Goal: Information Seeking & Learning: Find specific fact

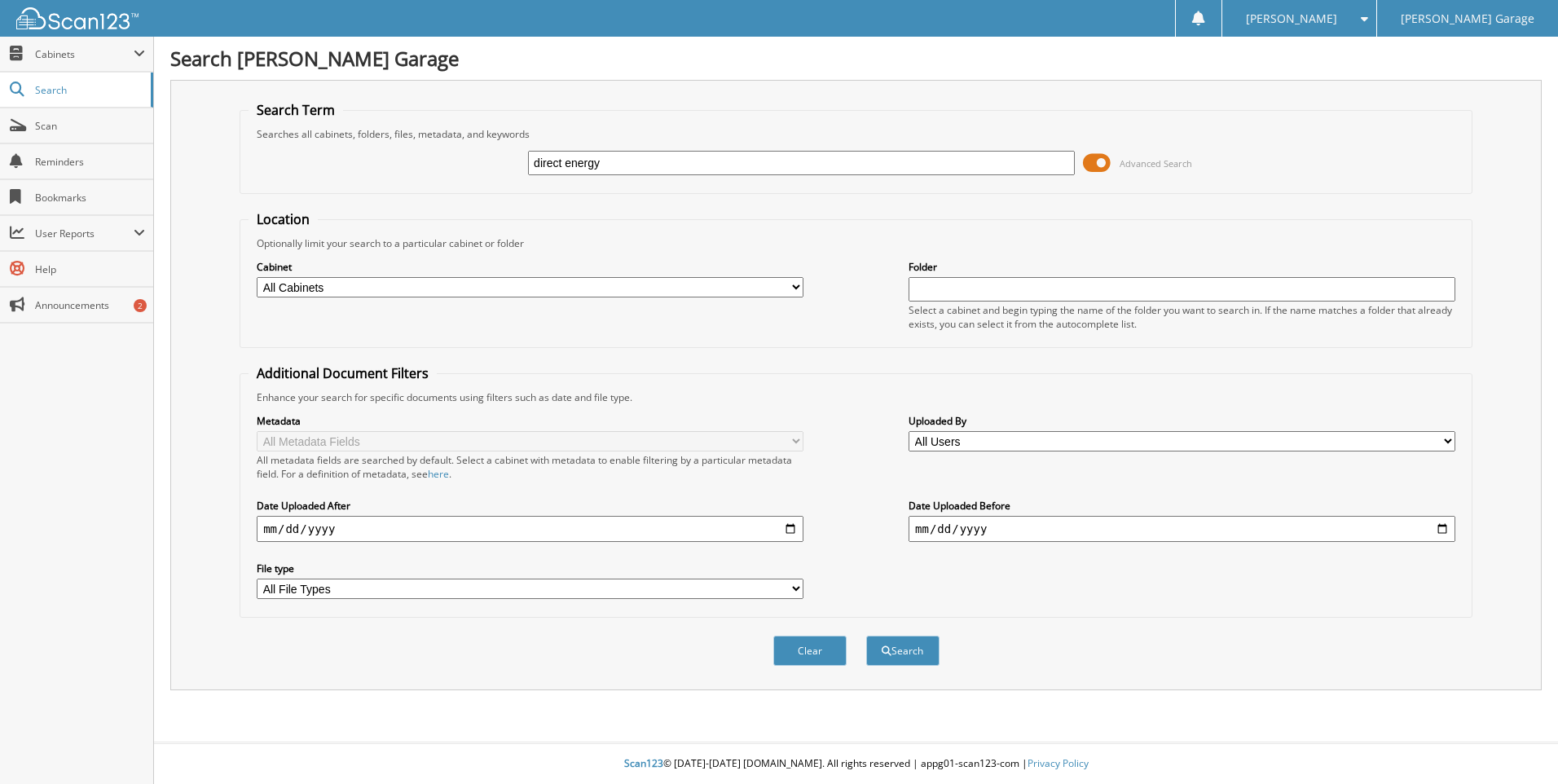
type input "direct energy"
drag, startPoint x: 343, startPoint y: 294, endPoint x: 333, endPoint y: 297, distance: 10.4
click at [340, 294] on select "All Cabinets ACCOUNTS RECEIVABLE BANK RECS – EGL CDN & US CHEQUES WRITTEN – EGL…" at bounding box center [530, 287] width 547 height 20
select select "2005"
click at [257, 277] on select "All Cabinets ACCOUNTS RECEIVABLE BANK RECS – EGL CDN & US CHEQUES WRITTEN – EGL…" at bounding box center [530, 287] width 547 height 20
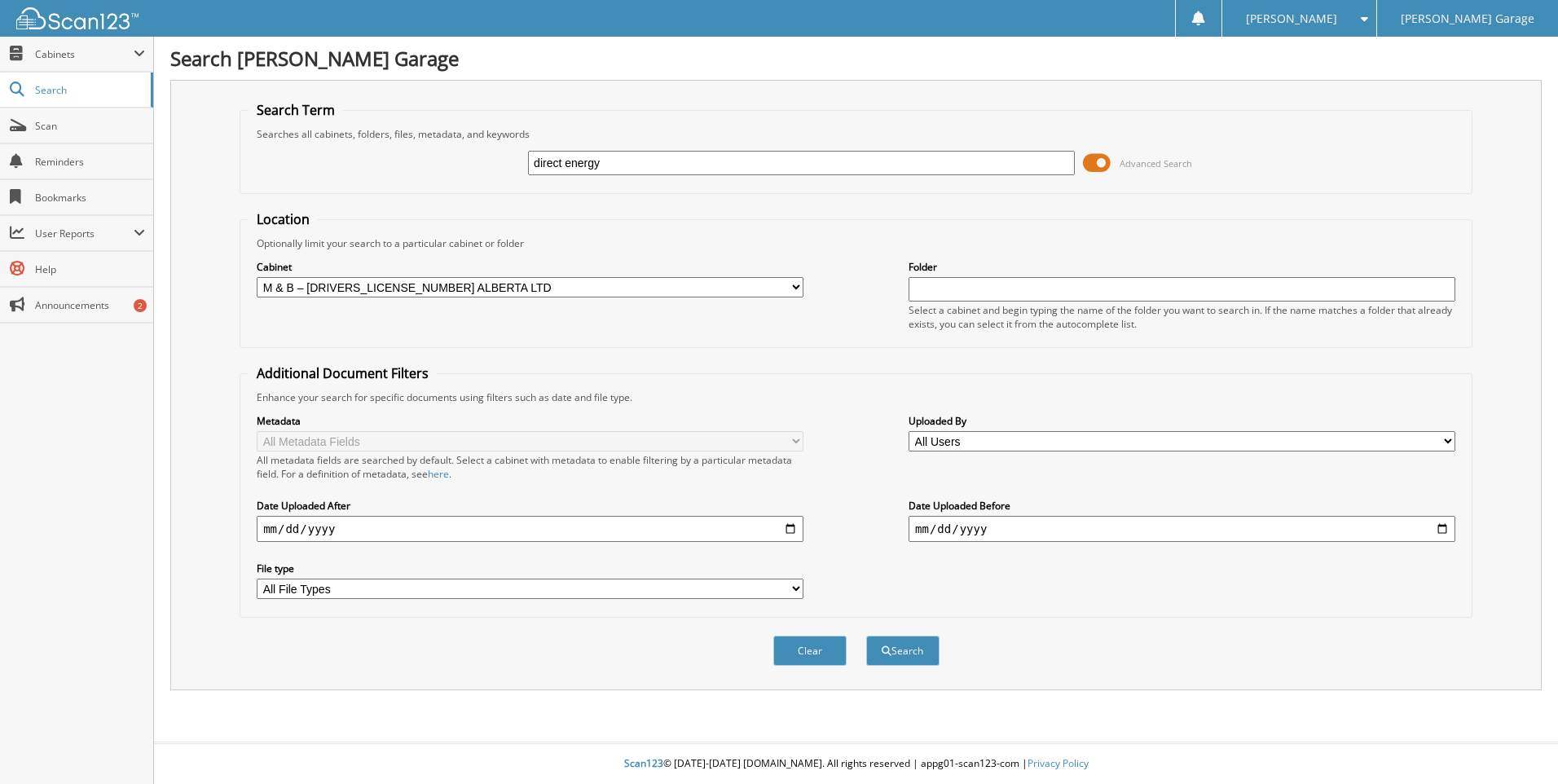
click at [790, 528] on input "date" at bounding box center [530, 529] width 547 height 26
type input "[DATE]"
click at [902, 645] on button "Search" at bounding box center [903, 650] width 74 height 30
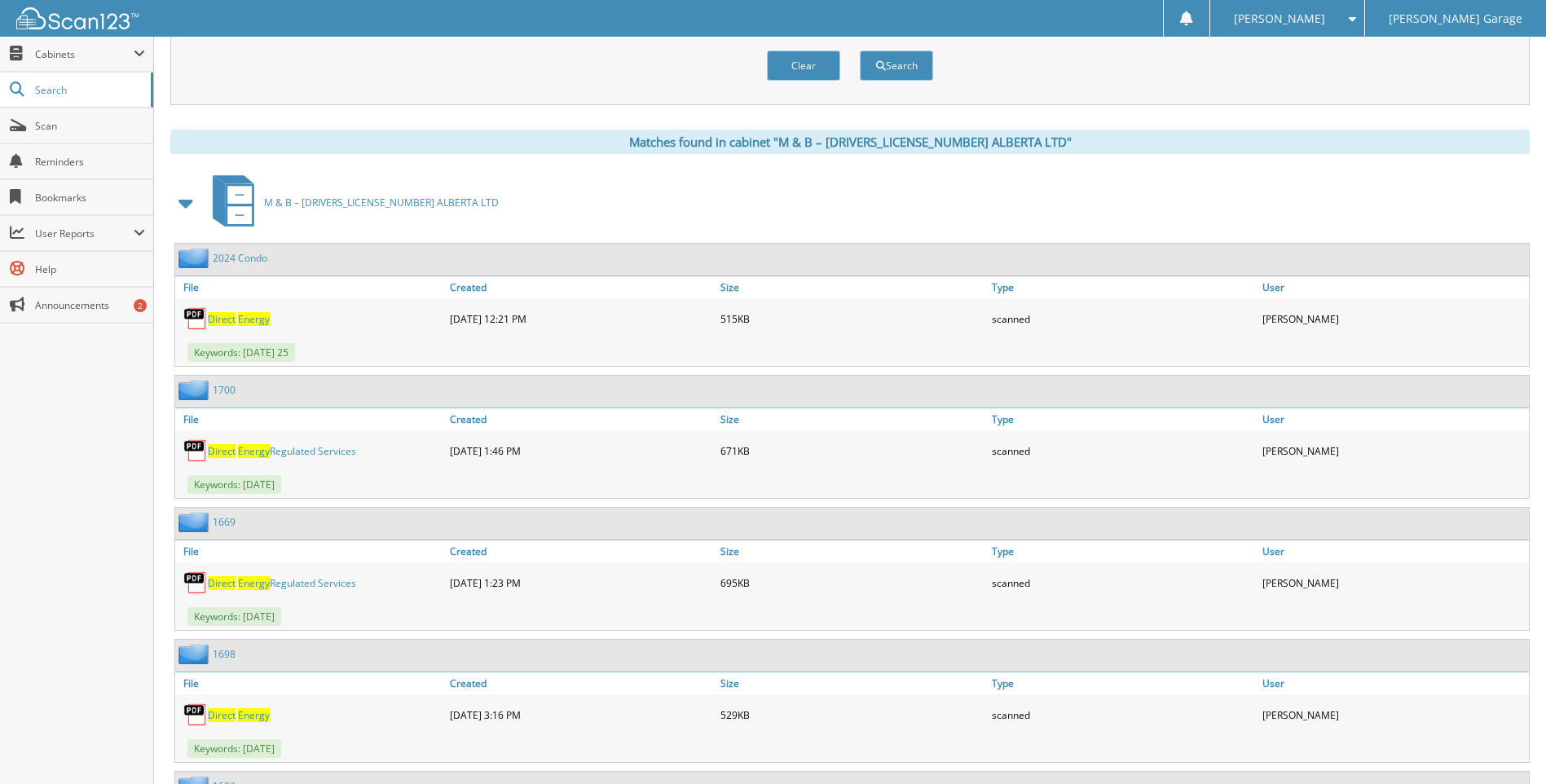
scroll to position [584, 0]
click at [228, 391] on link "1700" at bounding box center [224, 391] width 23 height 14
